Goal: Information Seeking & Learning: Check status

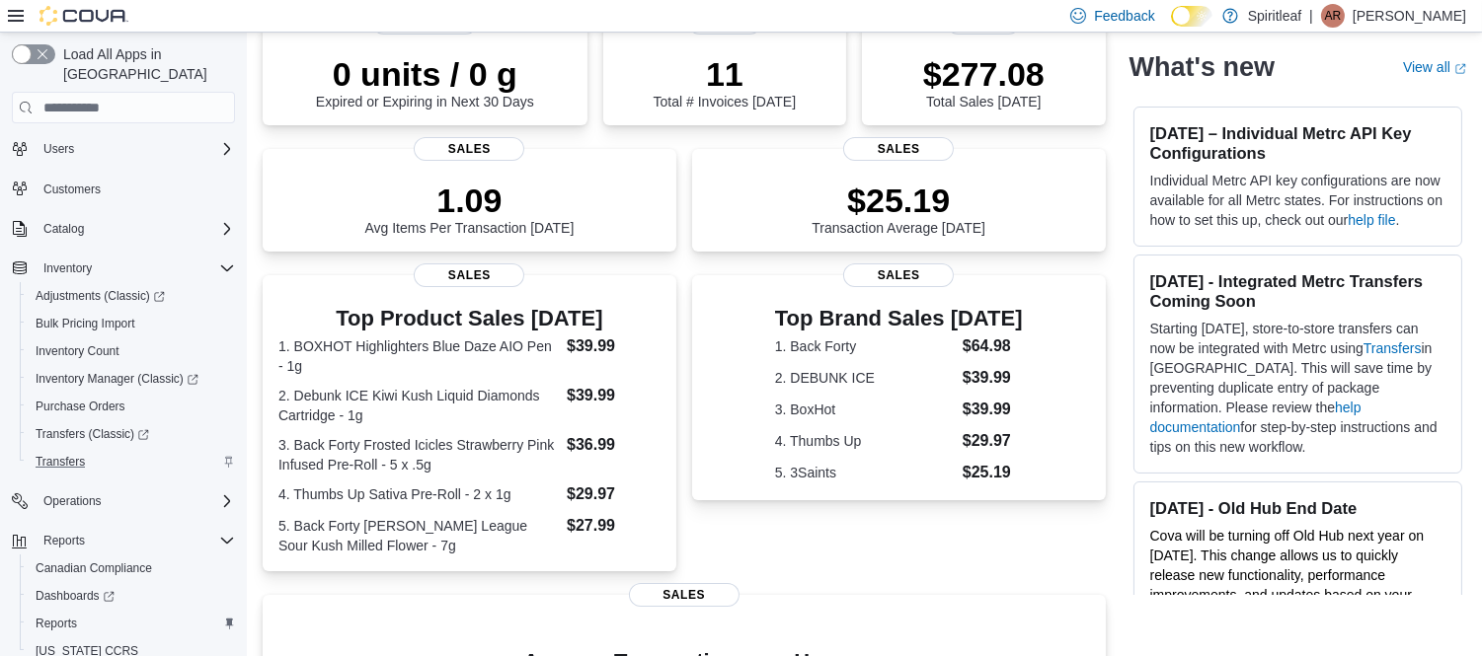
scroll to position [110, 0]
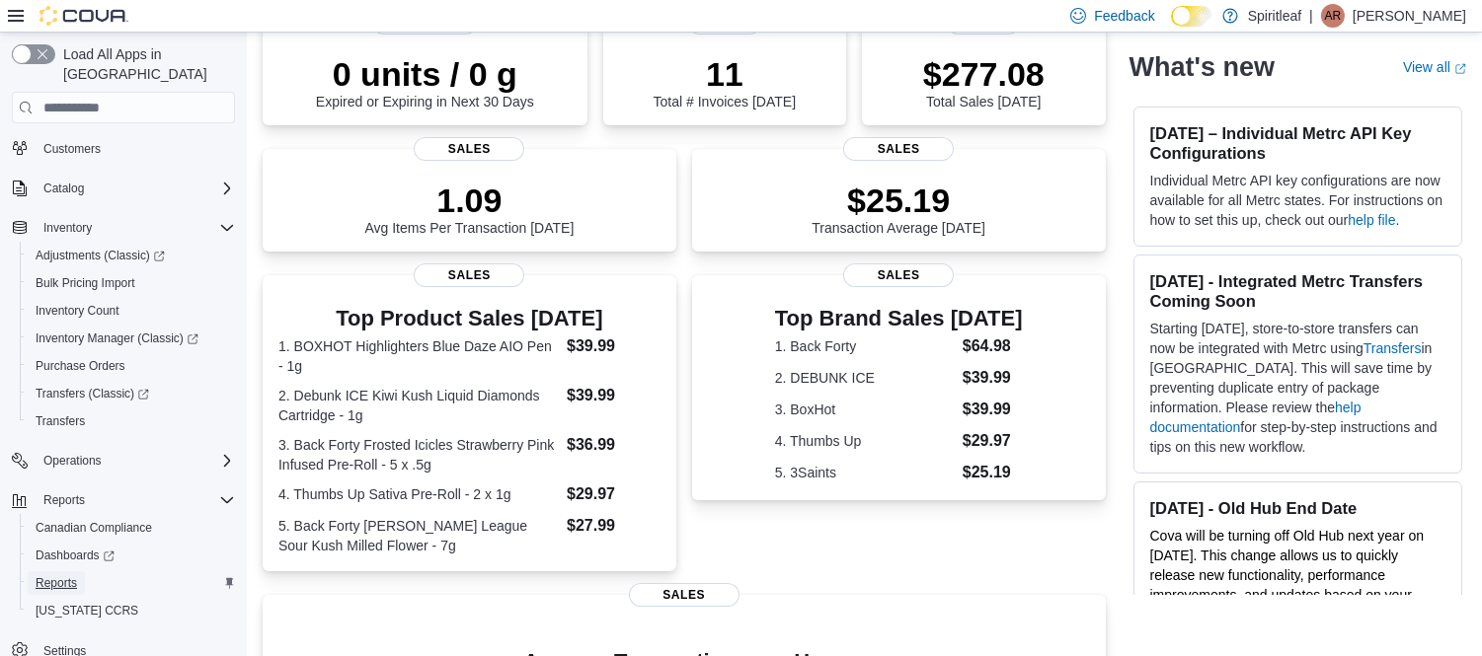
click at [46, 576] on span "Reports" at bounding box center [56, 584] width 41 height 16
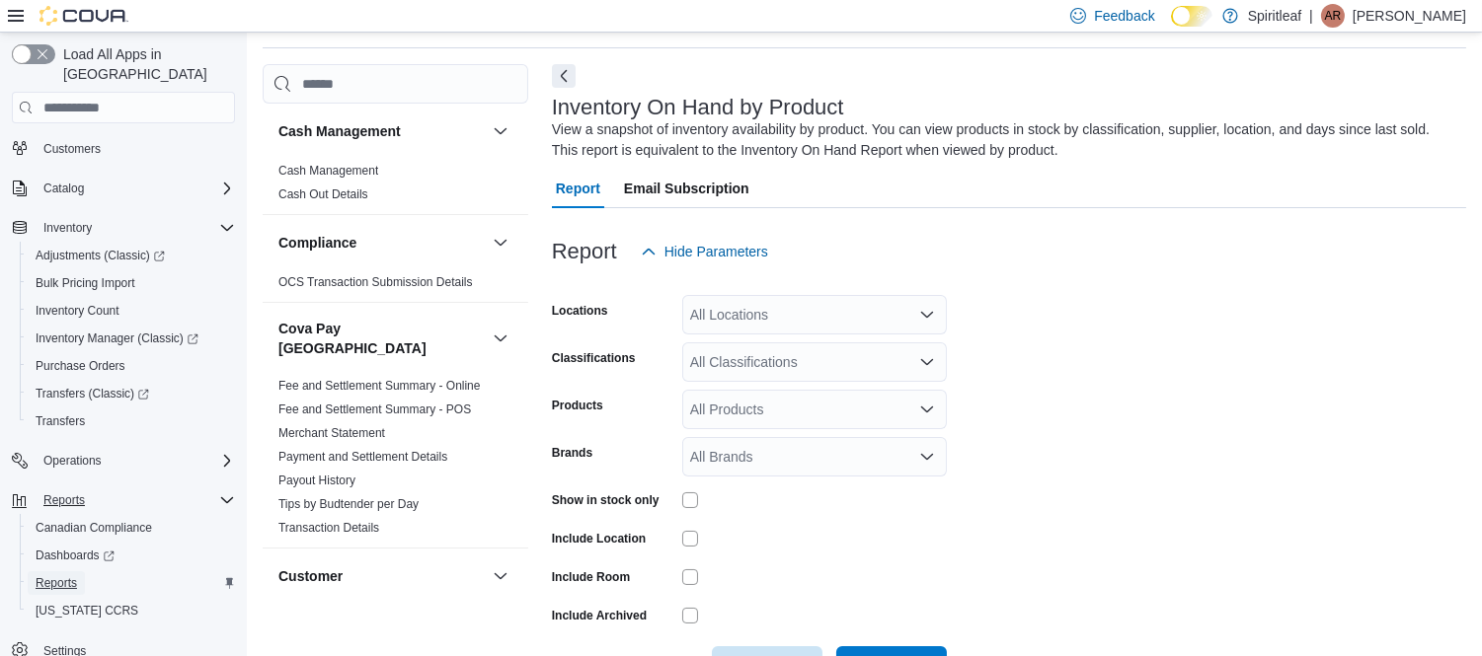
scroll to position [65, 0]
click at [862, 304] on div "All Locations" at bounding box center [814, 313] width 265 height 39
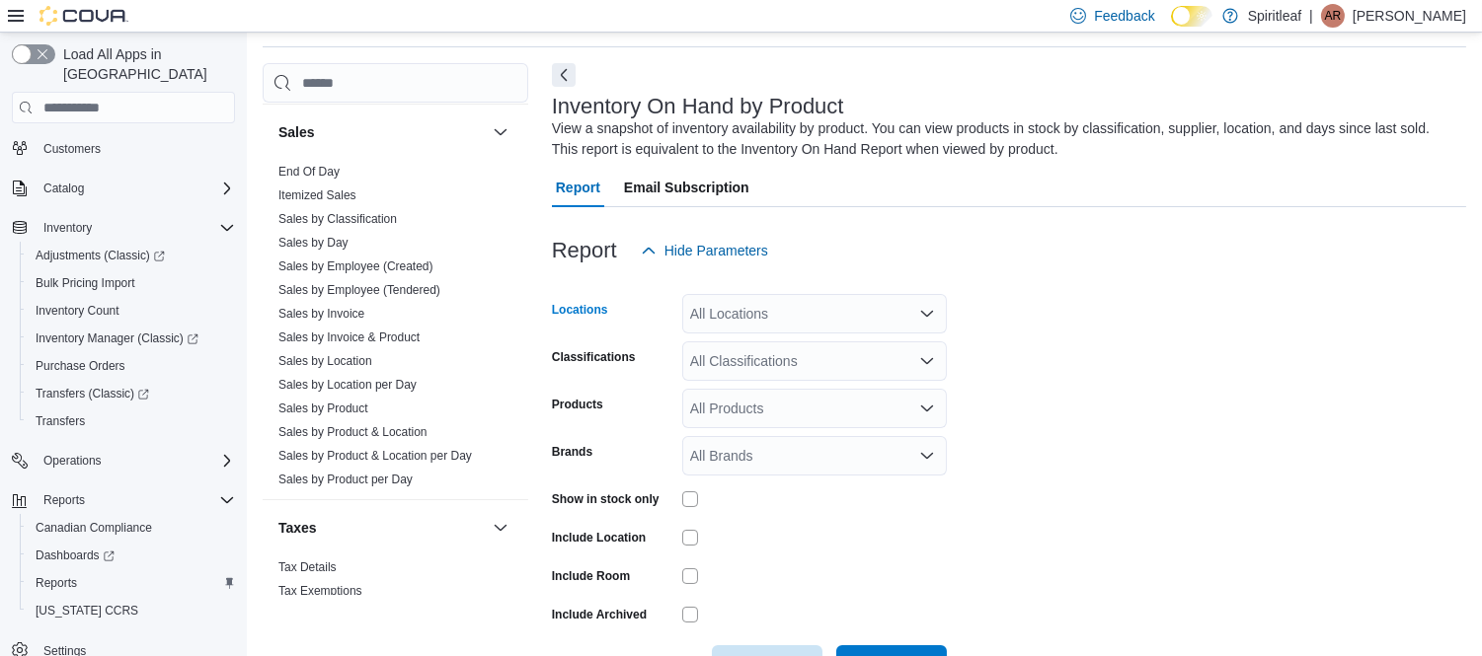
scroll to position [1436, 0]
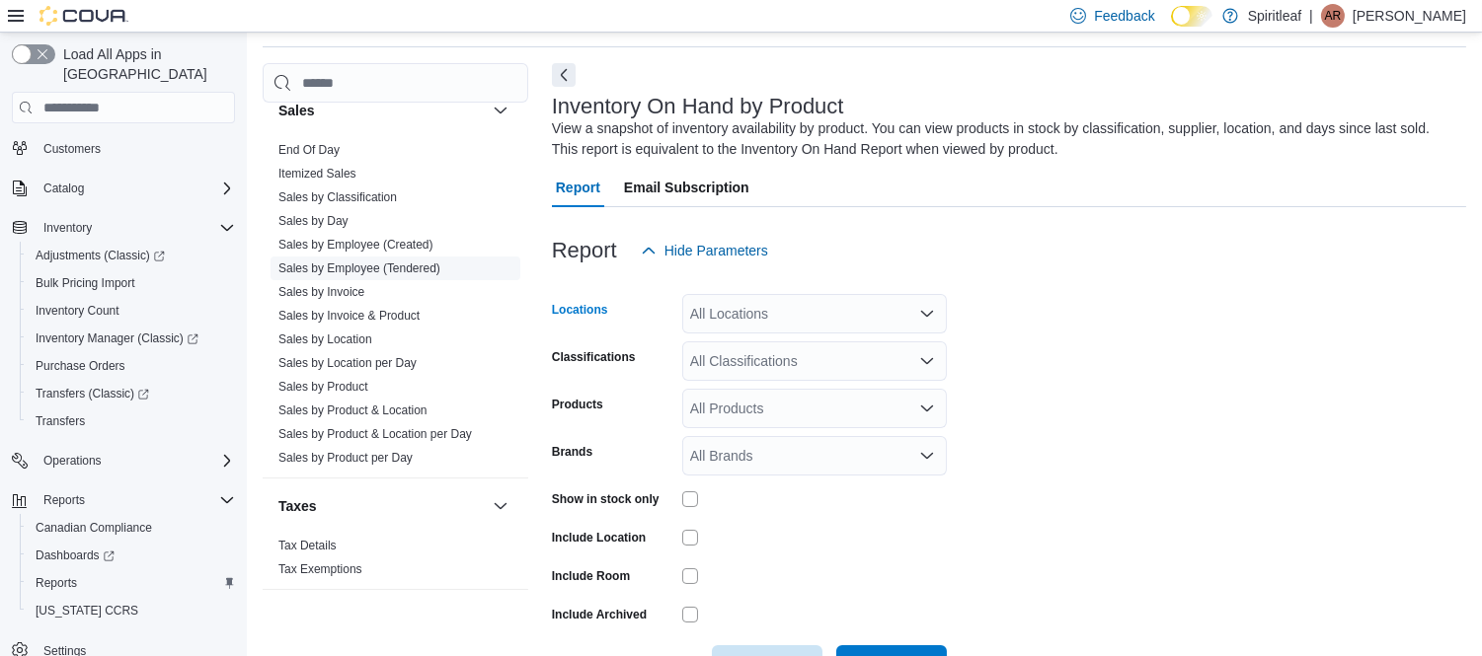
click at [358, 262] on link "Sales by Employee (Tendered)" at bounding box center [359, 269] width 162 height 14
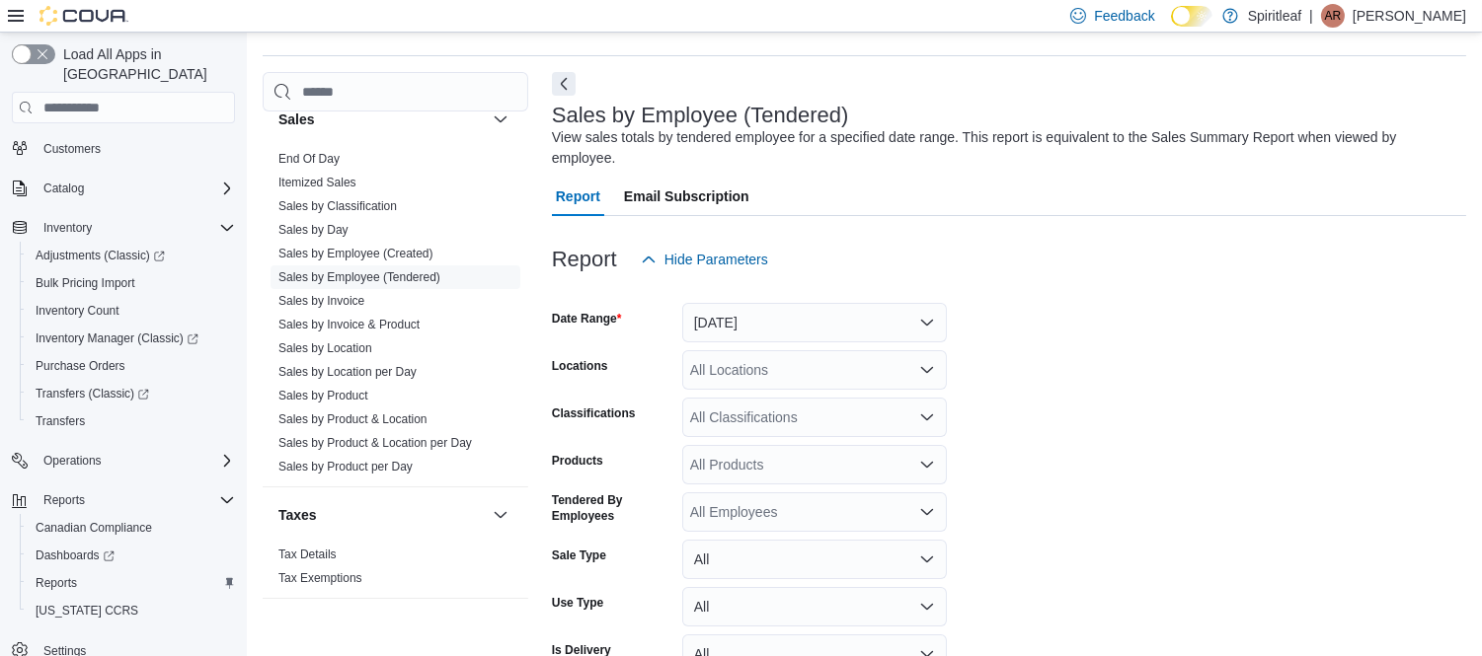
scroll to position [44, 0]
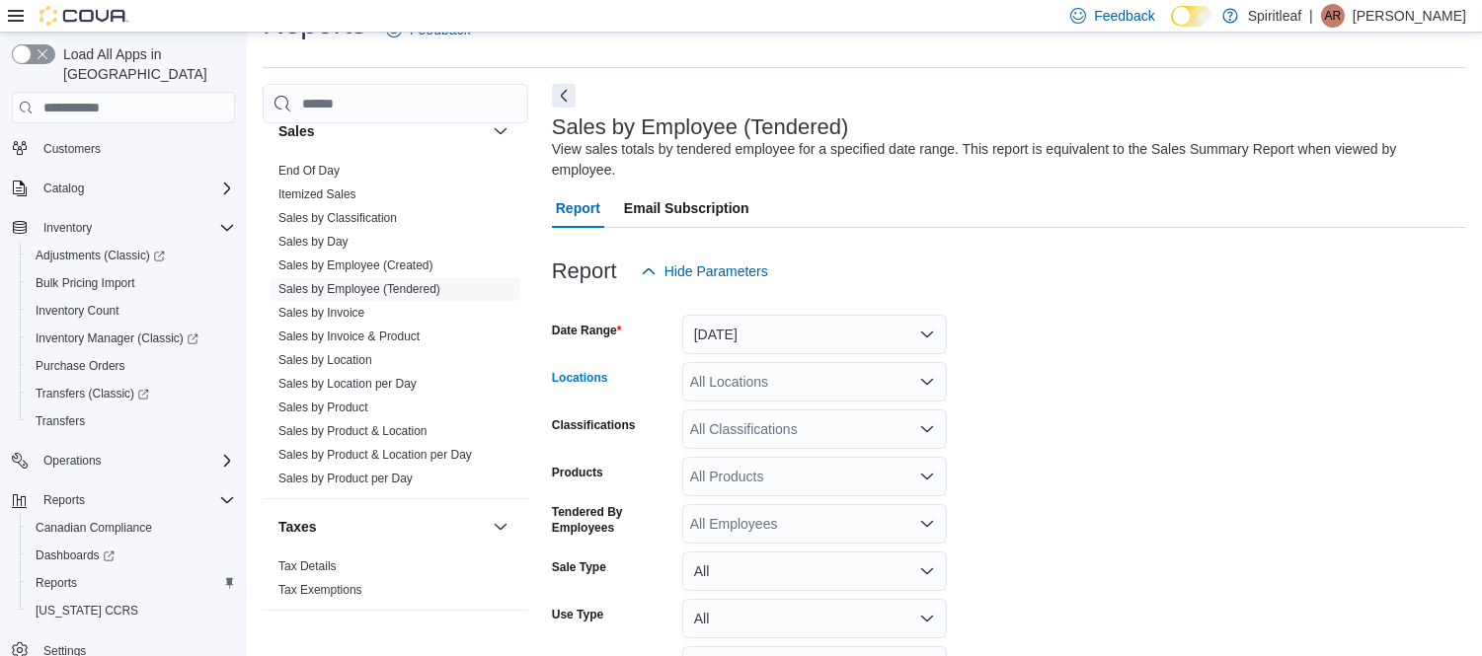
click at [719, 367] on div "All Locations" at bounding box center [814, 381] width 265 height 39
type input "***"
click at [872, 392] on span "573 - Spiritleaf Brickyard Way ([GEOGRAPHIC_DATA])" at bounding box center [923, 395] width 339 height 20
click at [1125, 393] on form "Date Range [DATE] Locations 573 - Spiritleaf Brickyard Way (Brampton) Classific…" at bounding box center [1009, 516] width 914 height 450
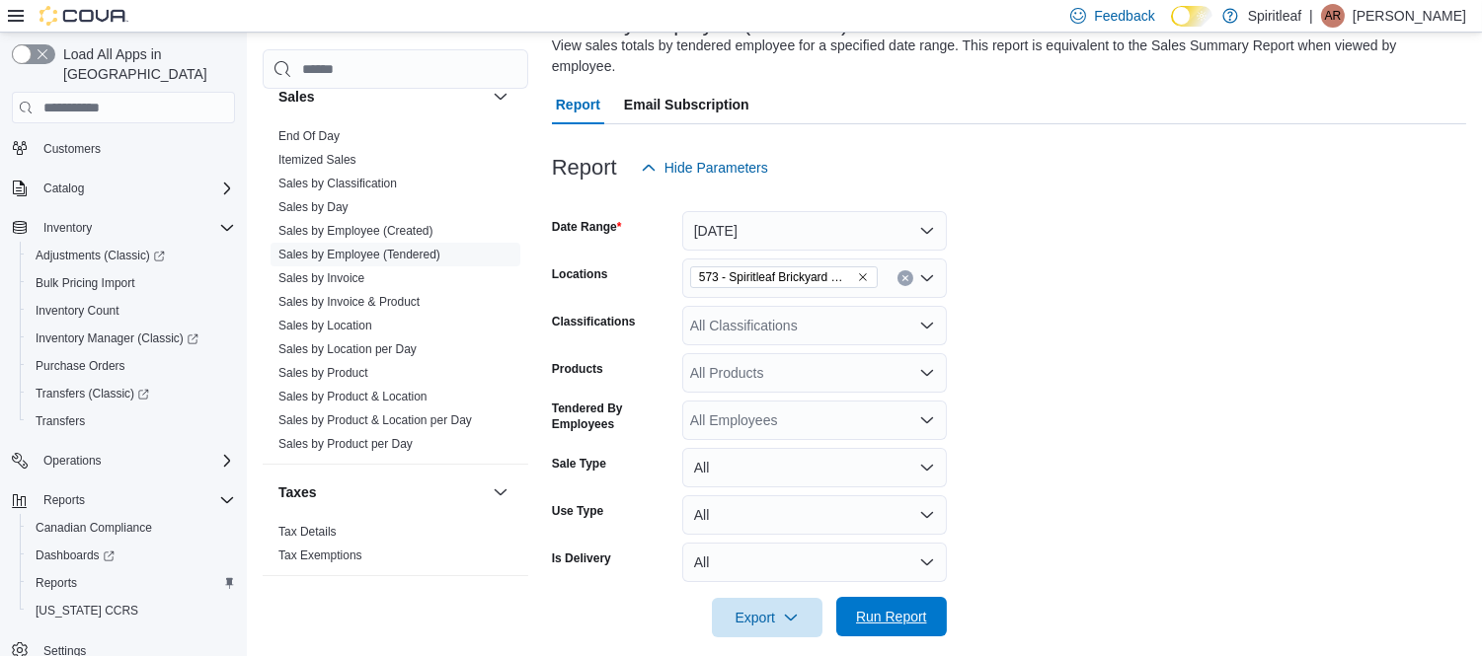
click at [867, 607] on span "Run Report" at bounding box center [891, 617] width 71 height 20
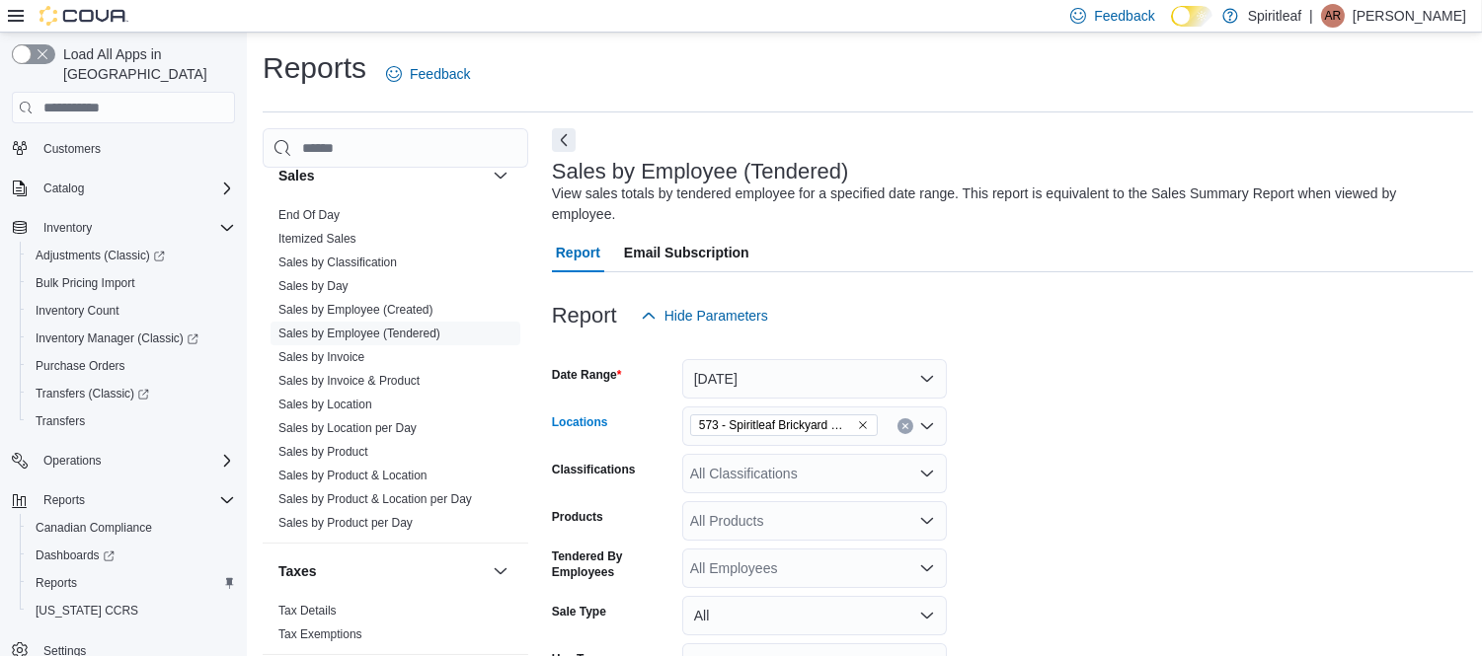
click at [862, 420] on icon "Remove 573 - Spiritleaf Brickyard Way (Brampton) from selection in this group" at bounding box center [863, 426] width 12 height 12
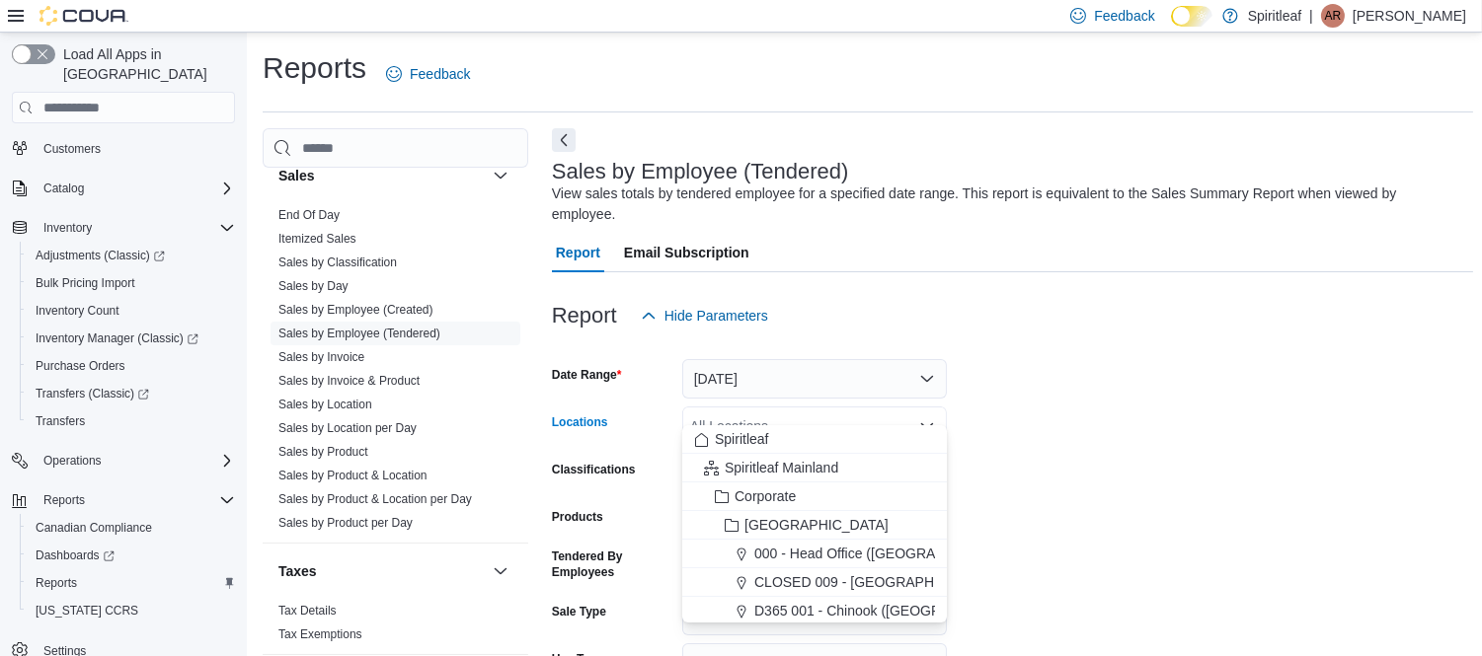
click at [855, 407] on div "All Locations" at bounding box center [814, 426] width 265 height 39
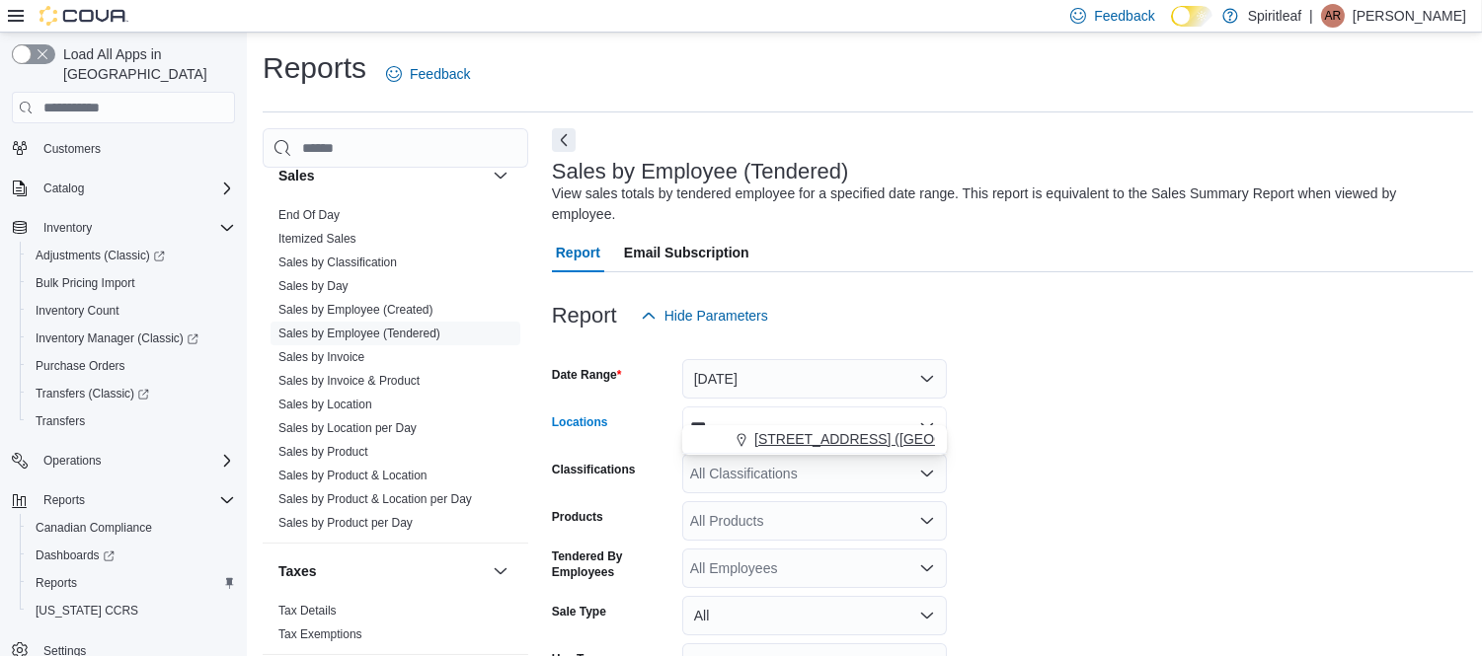
type input "***"
click at [892, 429] on span "[STREET_ADDRESS] ([GEOGRAPHIC_DATA])" at bounding box center [900, 439] width 293 height 20
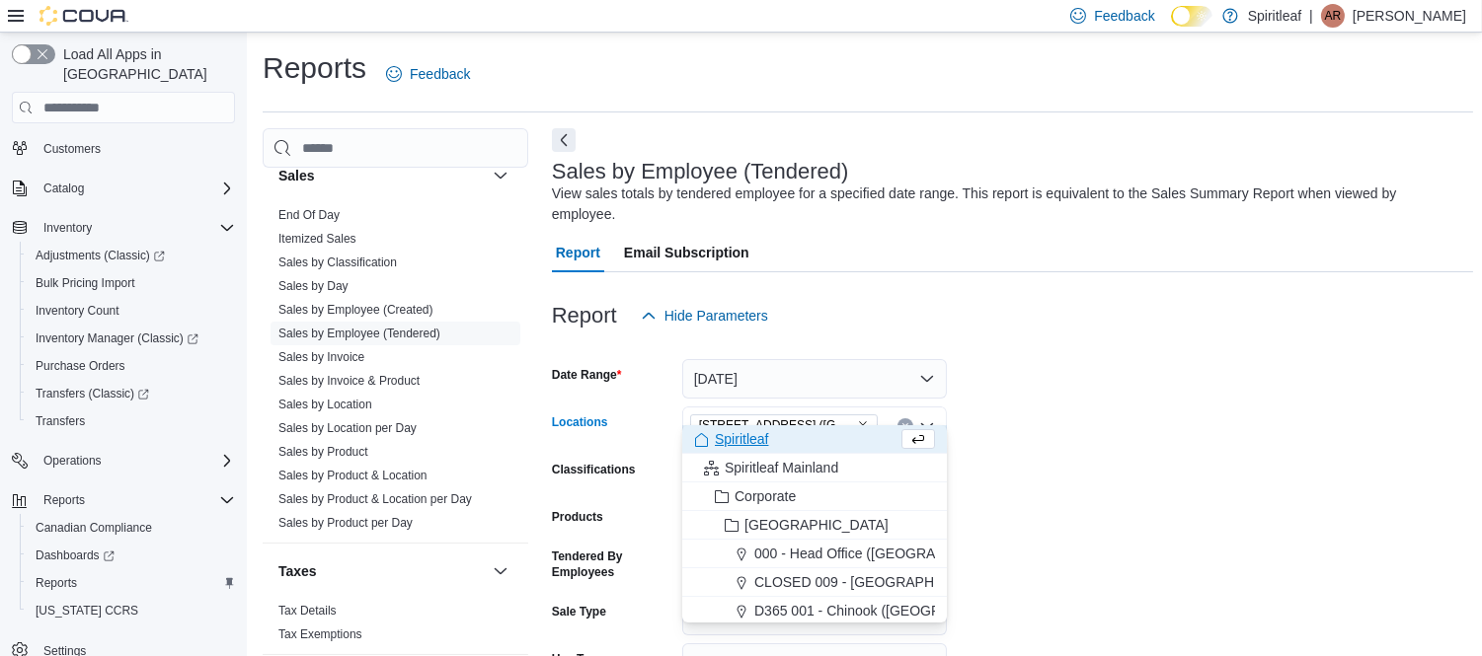
click at [1035, 446] on form "Date Range [DATE] Locations [STREET_ADDRESS] ([GEOGRAPHIC_DATA]) Combo box. Sel…" at bounding box center [1013, 561] width 922 height 450
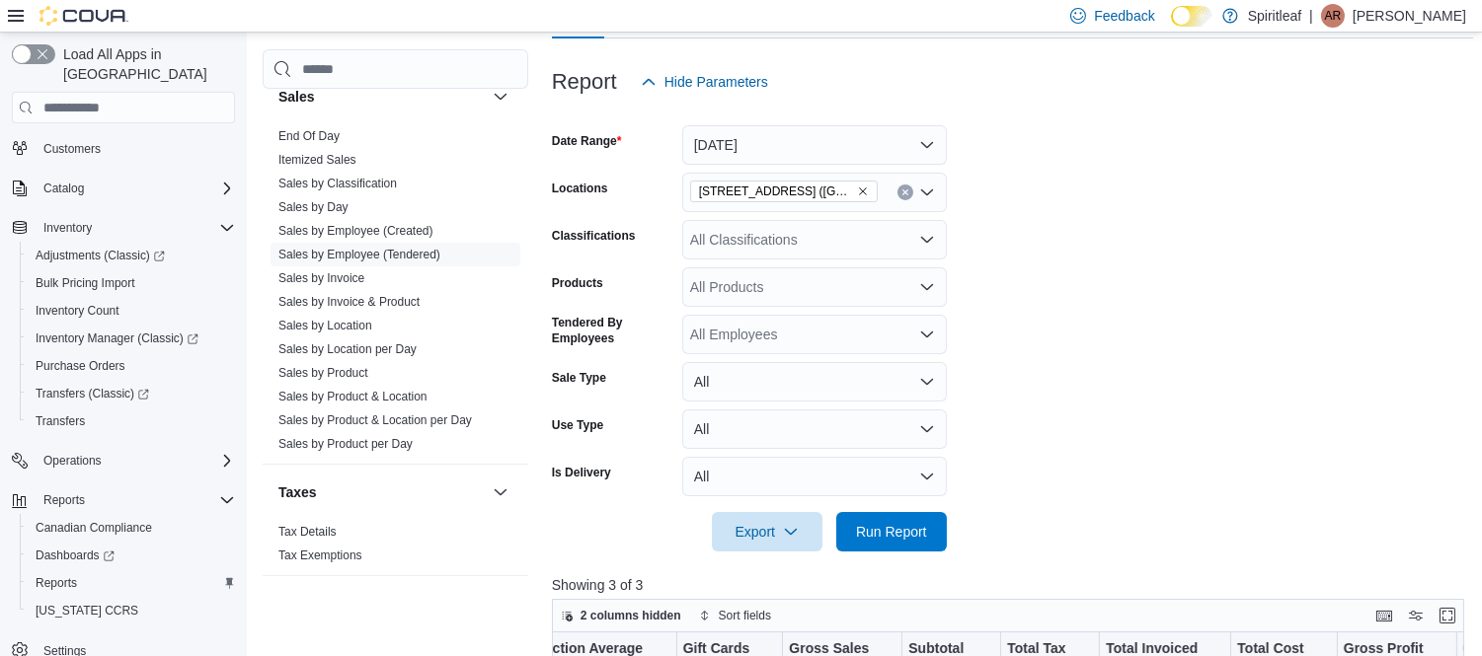
scroll to position [235, 0]
click at [866, 520] on span "Run Report" at bounding box center [891, 530] width 71 height 20
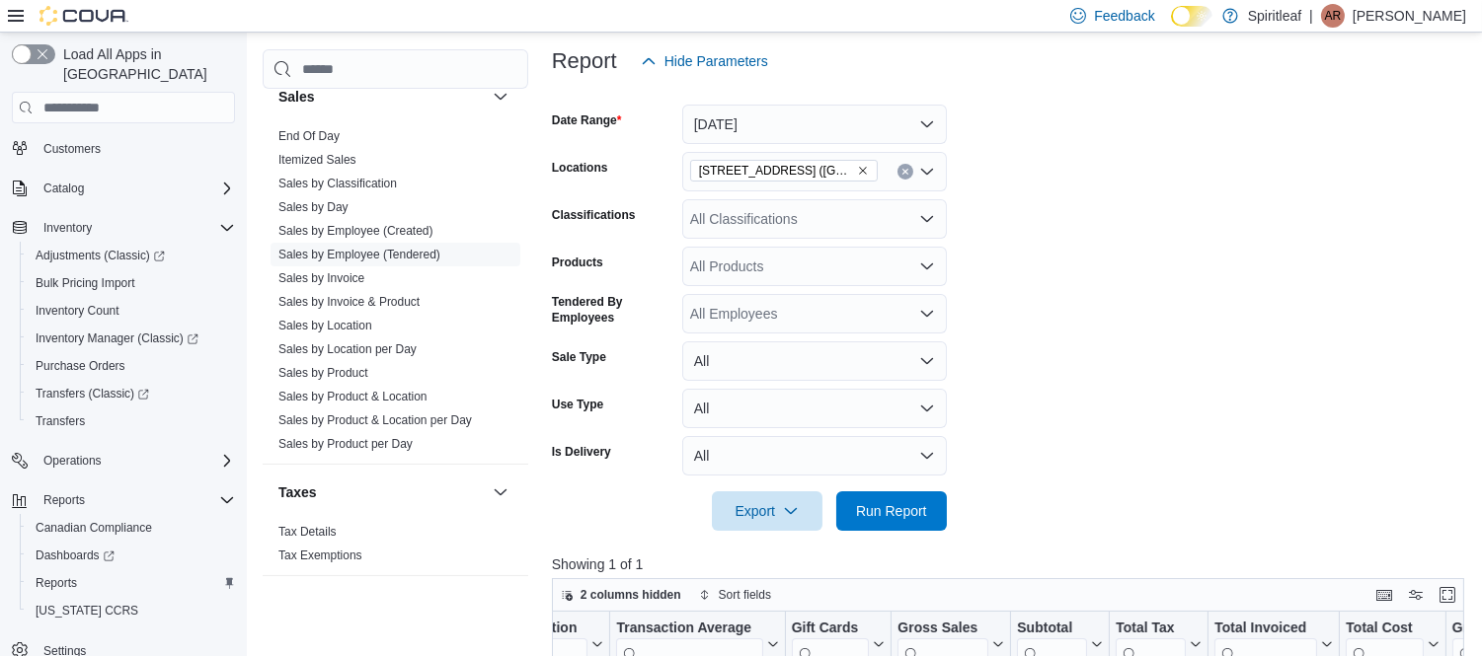
scroll to position [198, 0]
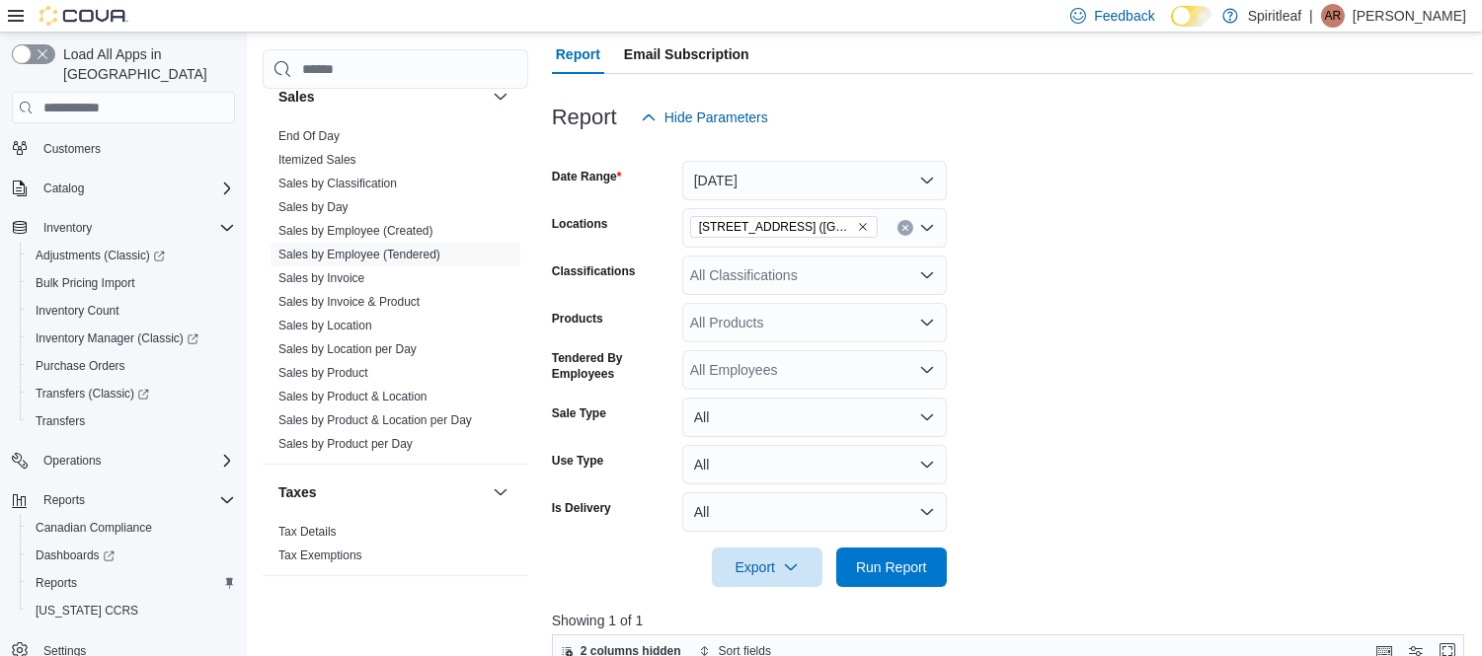
click at [1142, 239] on form "Date Range [DATE] Locations [STREET_ADDRESS] (Brampton) Classifications All Cla…" at bounding box center [1013, 362] width 922 height 450
click at [864, 221] on icon "Remove 593 - Spiritleaf Sandalwood Pkwy E (Brampton) from selection in this gro…" at bounding box center [863, 227] width 12 height 12
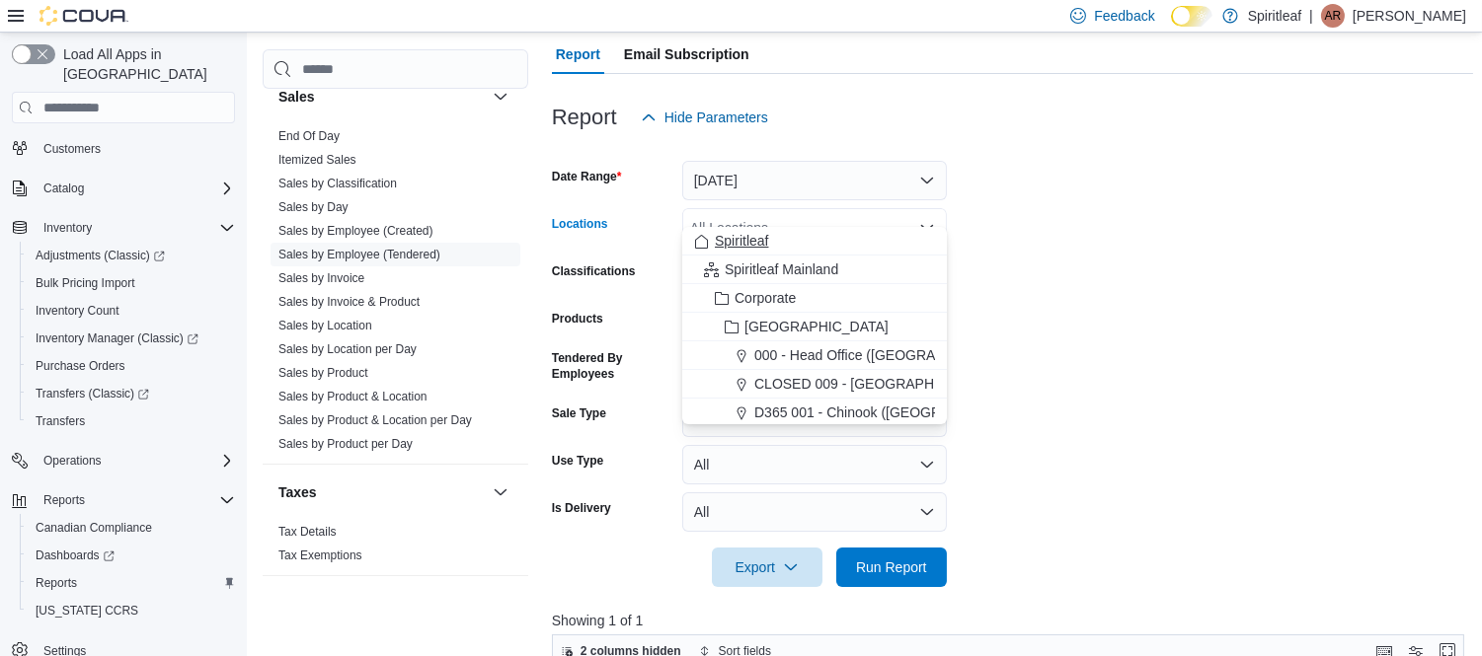
click at [726, 243] on span "Spiritleaf" at bounding box center [741, 241] width 53 height 20
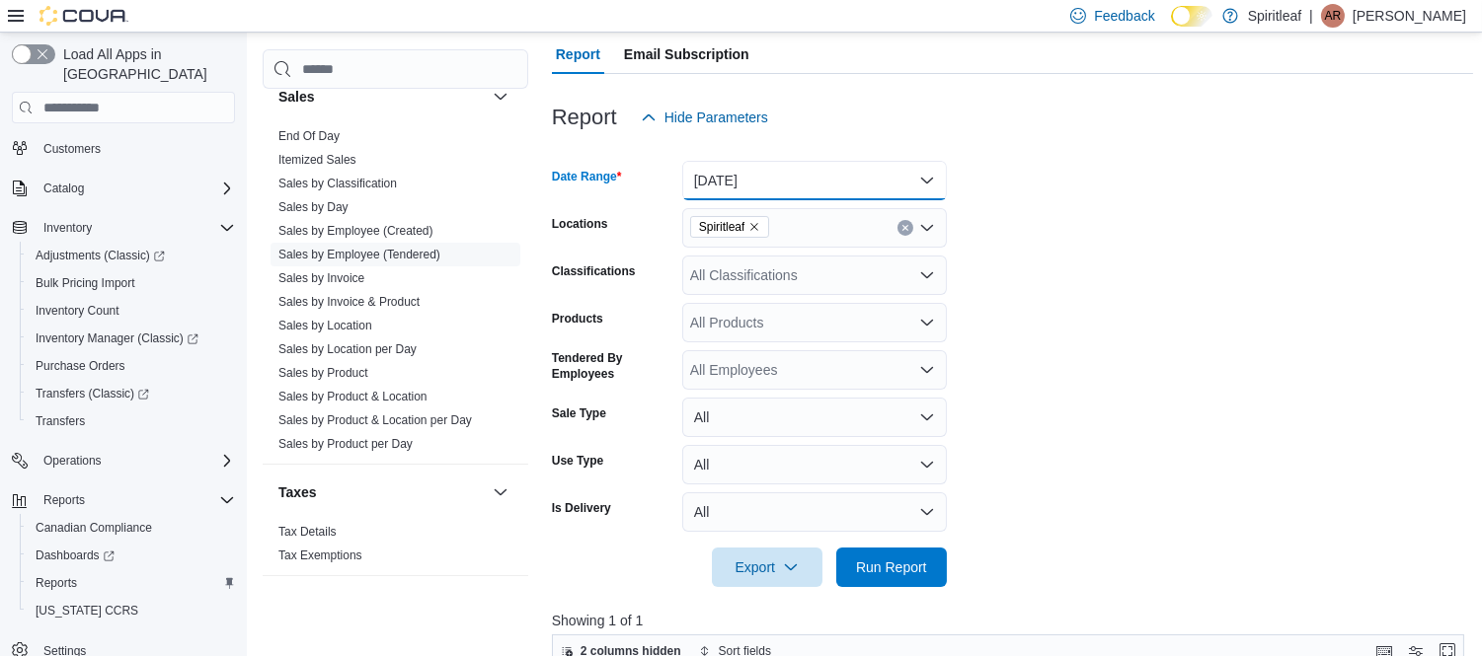
click at [747, 161] on button "[DATE]" at bounding box center [814, 180] width 265 height 39
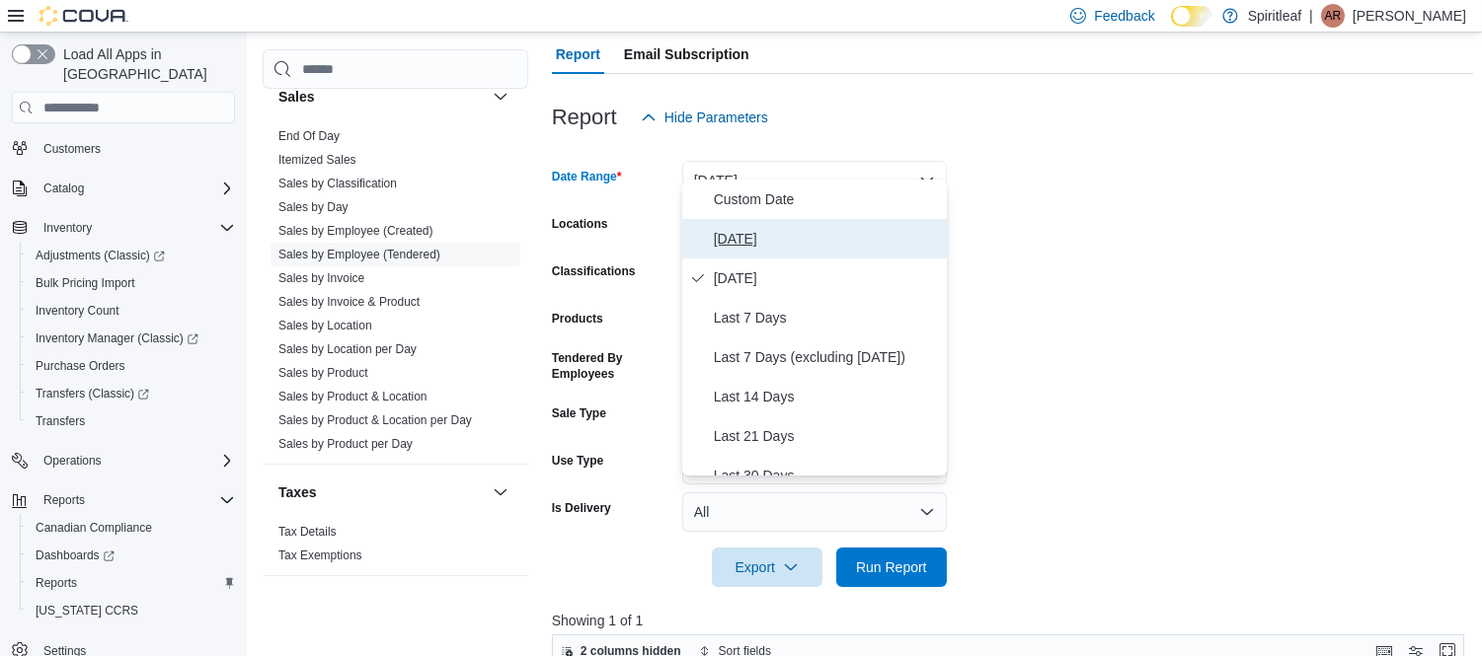
click at [727, 233] on span "[DATE]" at bounding box center [826, 239] width 225 height 24
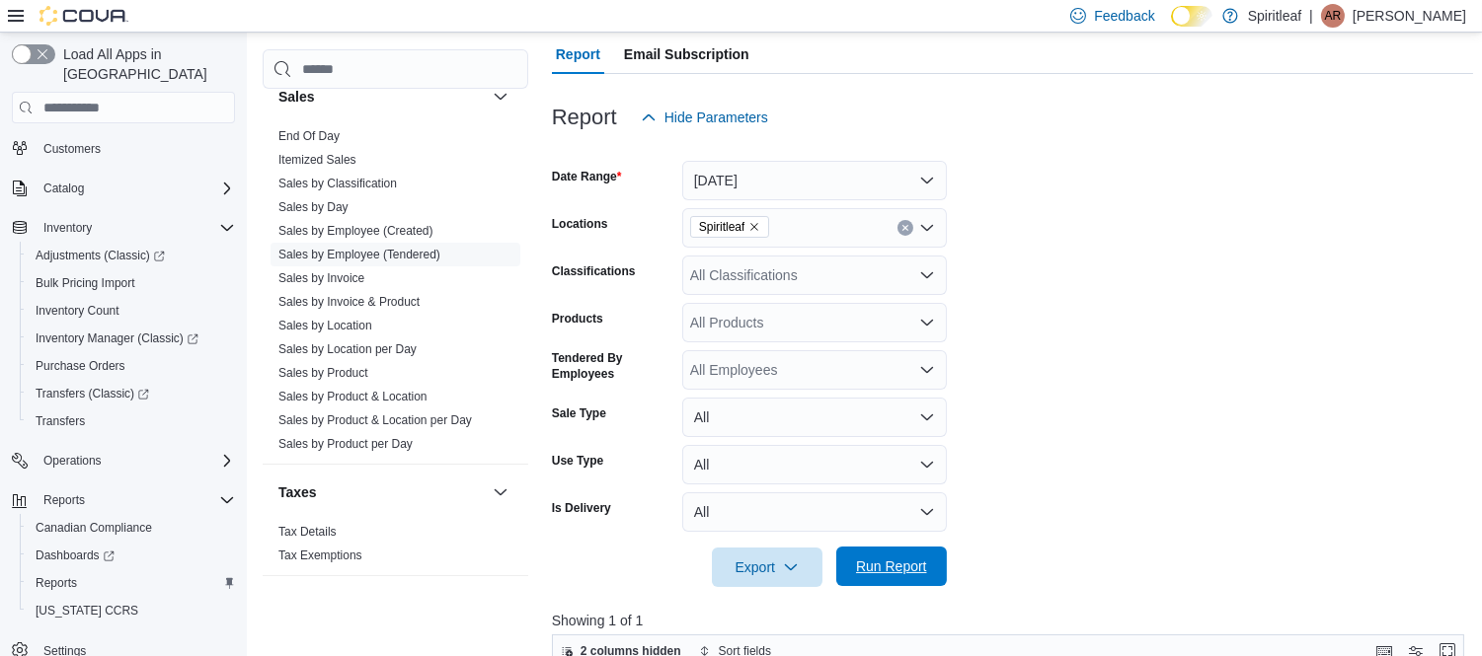
click at [886, 547] on span "Run Report" at bounding box center [891, 566] width 87 height 39
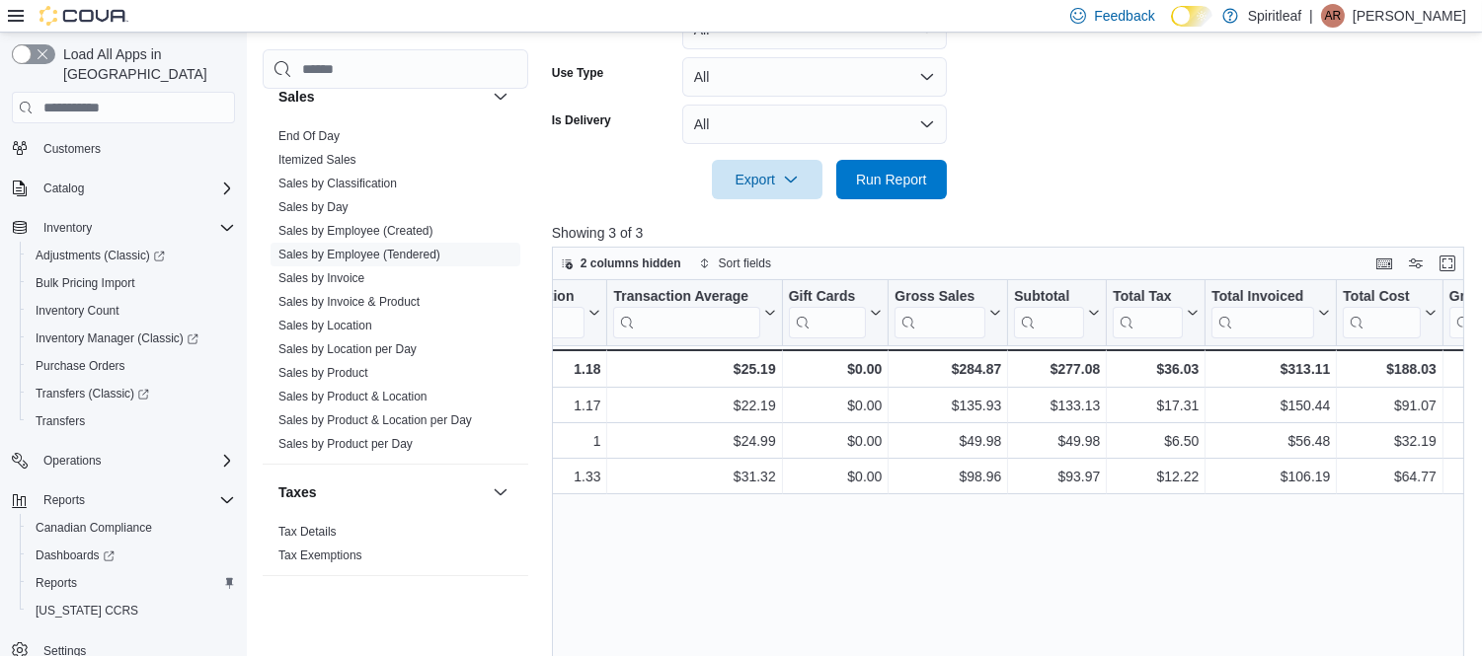
scroll to position [0, 820]
click at [128, 327] on span "Inventory Manager (Classic)" at bounding box center [117, 339] width 163 height 24
